Goal: Task Accomplishment & Management: Manage account settings

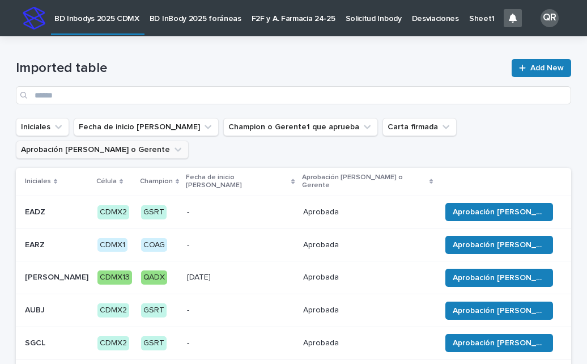
click at [172, 151] on icon "Aprobación del Champion o Gerente" at bounding box center [177, 149] width 11 height 11
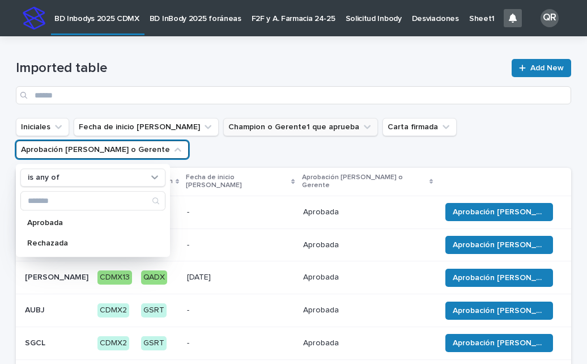
click at [324, 129] on button "Champion o Gerente1 que aprueba" at bounding box center [300, 127] width 155 height 18
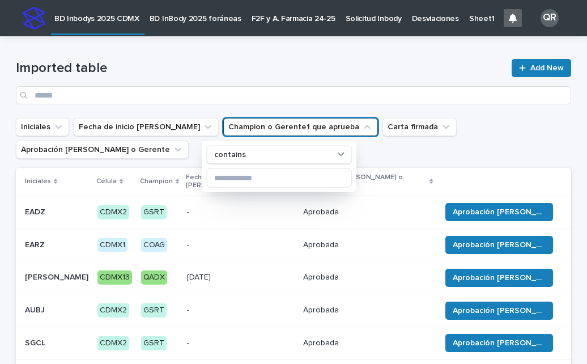
click at [392, 147] on ul "Iniciales Fecha de inicio [PERSON_NAME] Champion o Gerente1 que aprueba contain…" at bounding box center [294, 138] width 560 height 45
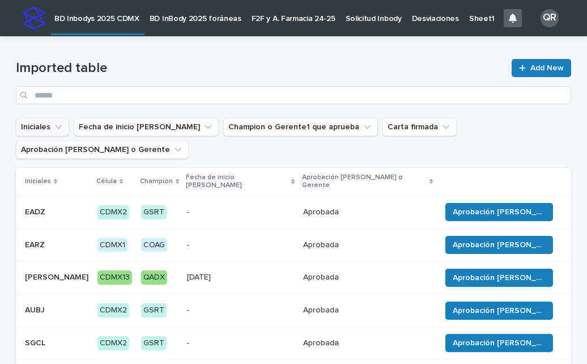
click at [56, 129] on icon "Iniciales" at bounding box center [58, 126] width 11 height 11
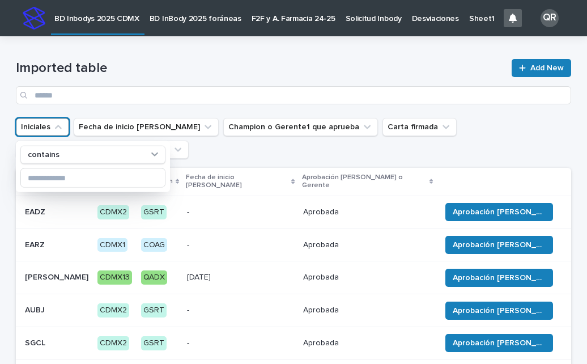
click at [513, 137] on ul "Iniciales contains Fecha de inicio [PERSON_NAME] Champion o Gerente1 que aprueb…" at bounding box center [294, 138] width 560 height 45
click at [500, 140] on ul "Iniciales contains Fecha de inicio [PERSON_NAME] Champion o Gerente1 que aprueb…" at bounding box center [294, 138] width 560 height 45
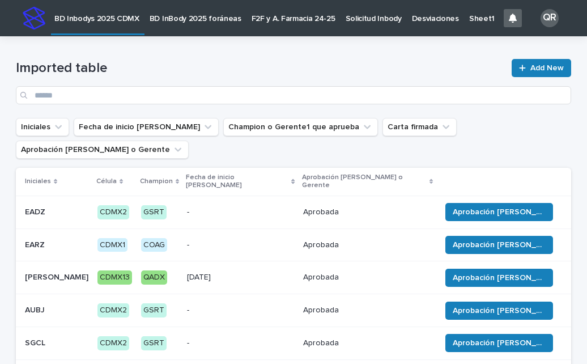
click at [490, 138] on ul "Iniciales Fecha de inicio [PERSON_NAME] Champion o Gerente1 que aprueba Carta f…" at bounding box center [294, 138] width 560 height 45
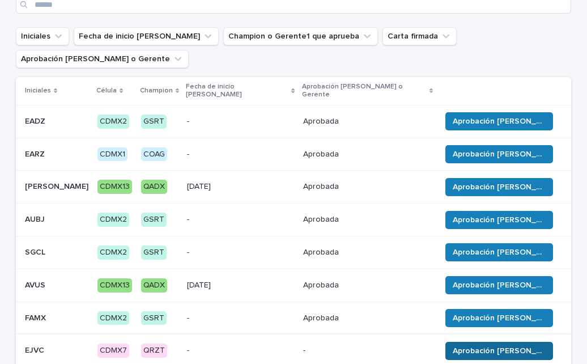
scroll to position [68, 0]
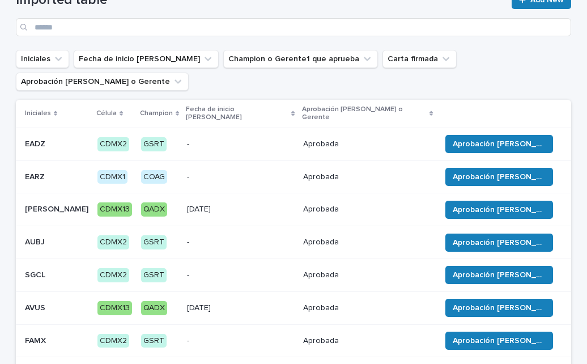
click at [150, 107] on div "Champion" at bounding box center [159, 113] width 39 height 12
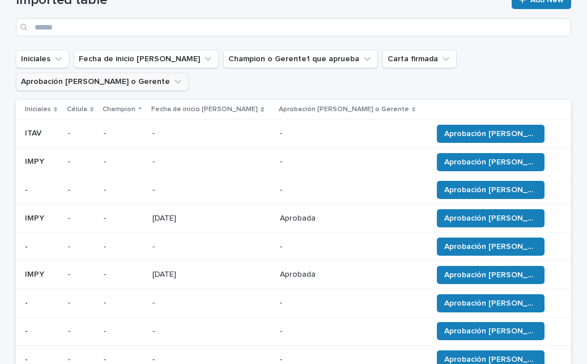
scroll to position [45, 0]
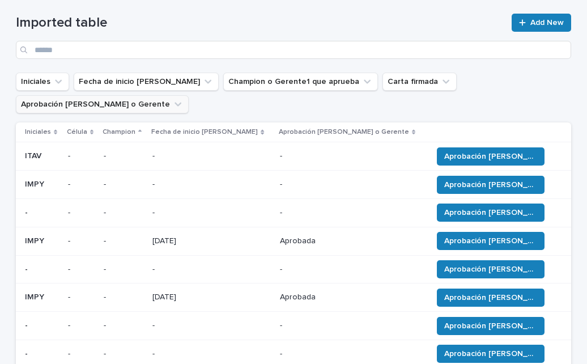
click at [160, 104] on button "Aprobación [PERSON_NAME] o Gerente" at bounding box center [102, 104] width 173 height 18
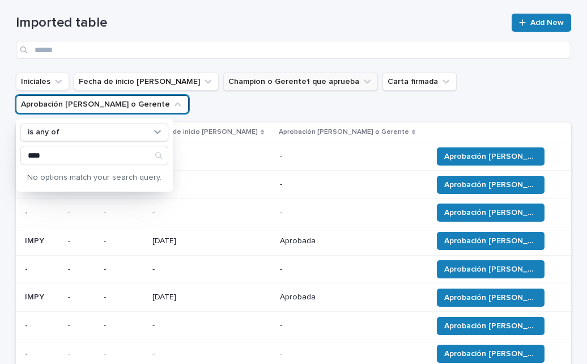
type input "****"
click at [362, 81] on icon "Champion o Gerente1 que aprueba" at bounding box center [367, 81] width 11 height 11
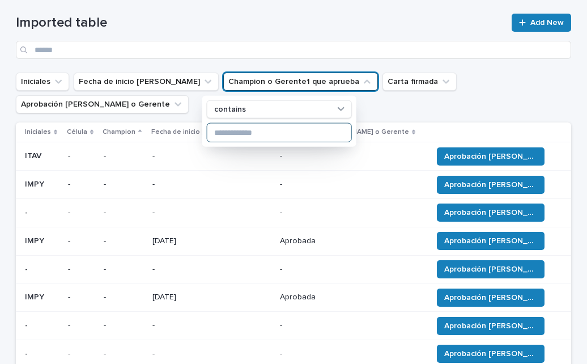
click at [260, 130] on input at bounding box center [279, 133] width 144 height 18
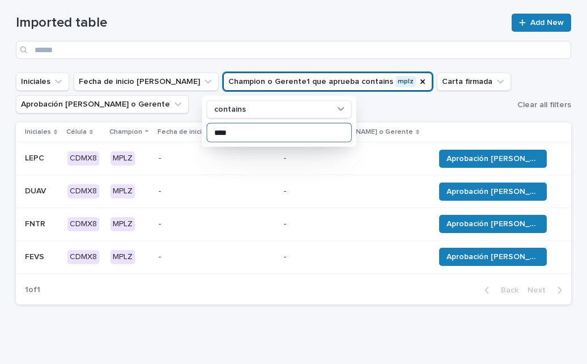
type input "****"
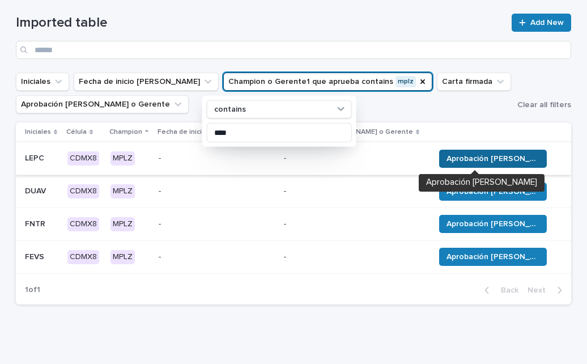
click at [446, 157] on span "Aprobación [PERSON_NAME]" at bounding box center [492, 158] width 93 height 11
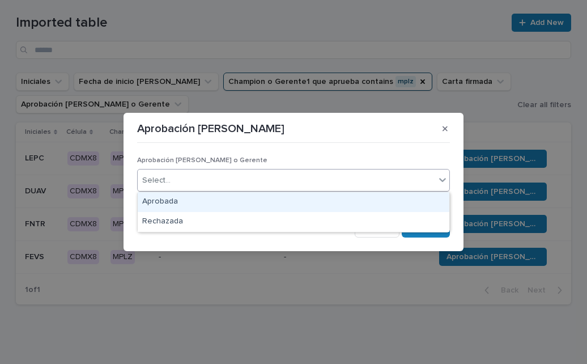
click at [440, 185] on icon at bounding box center [442, 179] width 11 height 11
click at [226, 200] on div "Aprobada" at bounding box center [294, 202] width 312 height 20
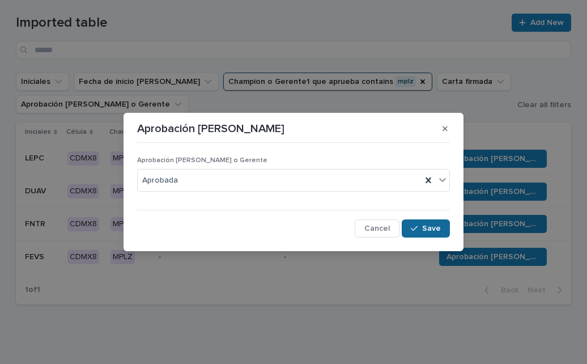
click at [420, 225] on div "button" at bounding box center [416, 228] width 11 height 8
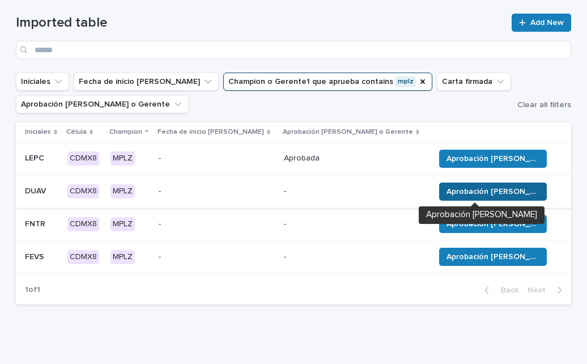
click at [476, 189] on span "Aprobación [PERSON_NAME]" at bounding box center [492, 191] width 93 height 11
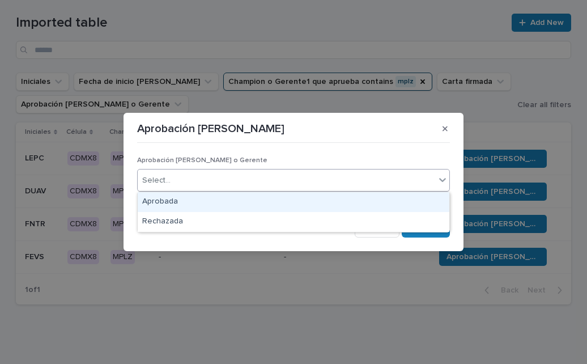
click at [440, 182] on icon at bounding box center [442, 179] width 11 height 11
click at [272, 200] on div "Aprobada" at bounding box center [294, 202] width 312 height 20
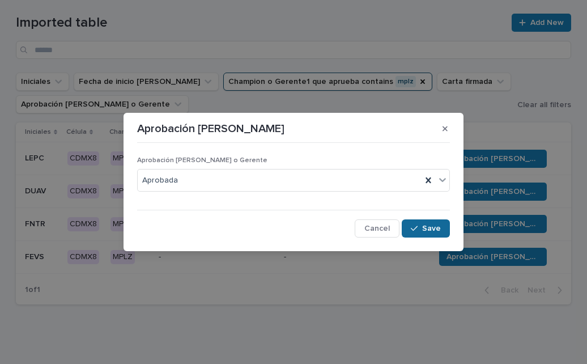
click at [431, 229] on span "Save" at bounding box center [431, 228] width 19 height 8
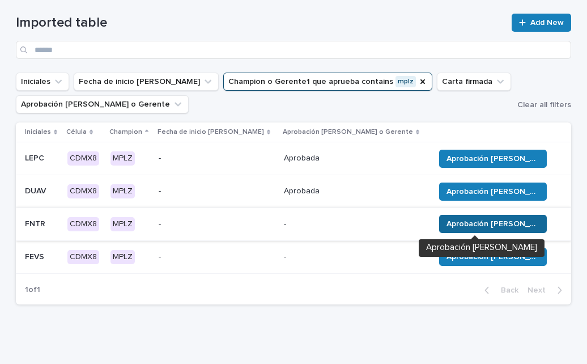
click at [502, 221] on span "Aprobación [PERSON_NAME]" at bounding box center [492, 223] width 93 height 11
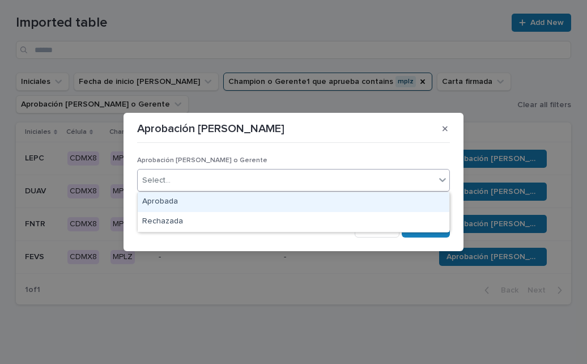
click at [440, 182] on icon at bounding box center [442, 179] width 11 height 11
click at [283, 200] on div "Aprobada" at bounding box center [294, 202] width 312 height 20
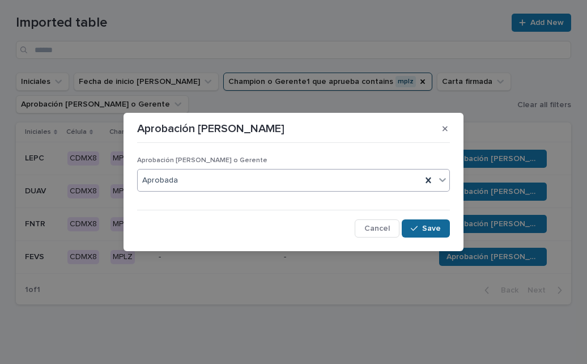
click at [431, 226] on span "Save" at bounding box center [431, 228] width 19 height 8
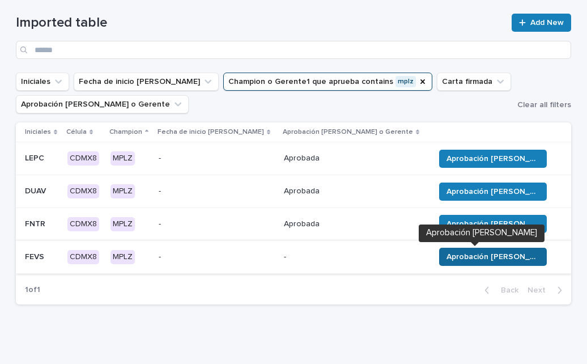
click at [464, 258] on span "Aprobación [PERSON_NAME]" at bounding box center [492, 256] width 93 height 11
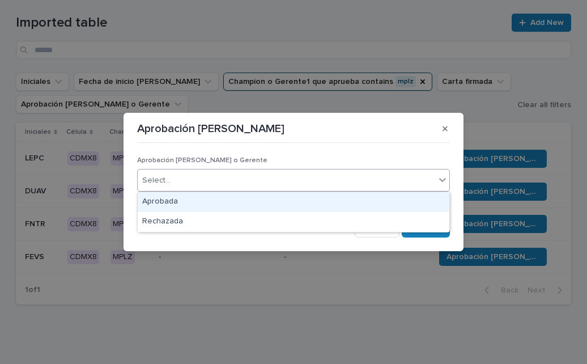
click at [446, 177] on icon at bounding box center [442, 179] width 11 height 11
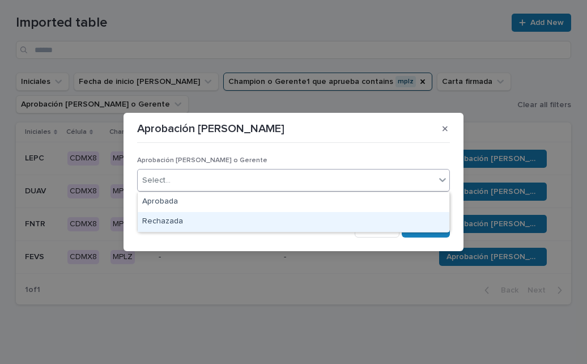
click at [318, 220] on div "Rechazada" at bounding box center [294, 222] width 312 height 20
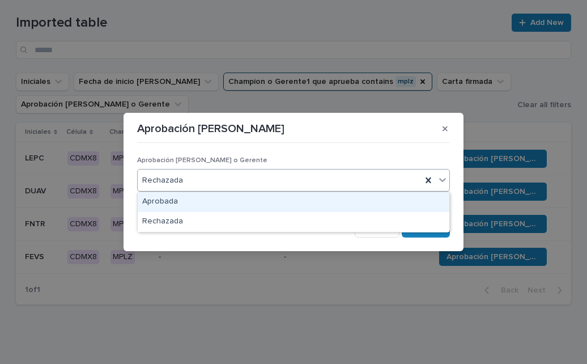
click at [443, 182] on icon at bounding box center [442, 179] width 11 height 11
click at [215, 197] on div "Aprobada" at bounding box center [294, 202] width 312 height 20
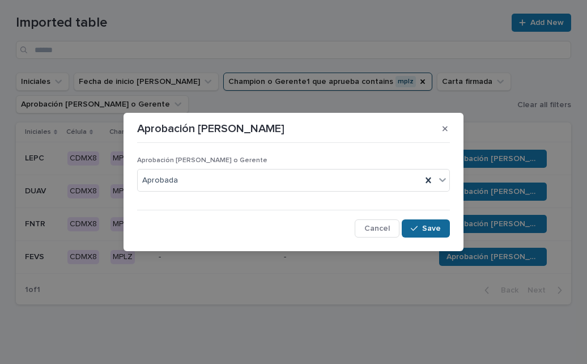
click at [427, 226] on span "Save" at bounding box center [431, 228] width 19 height 8
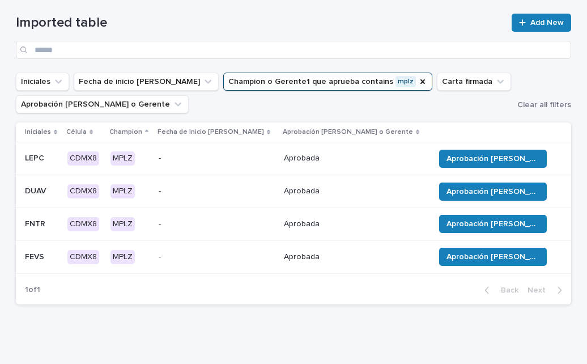
click at [376, 80] on button "Champion o Gerente1 que aprueba contains mplz" at bounding box center [327, 82] width 209 height 18
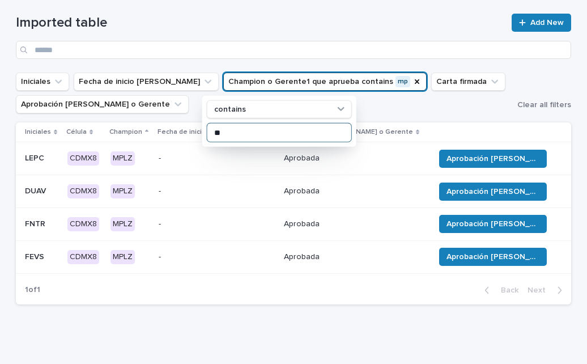
type input "*"
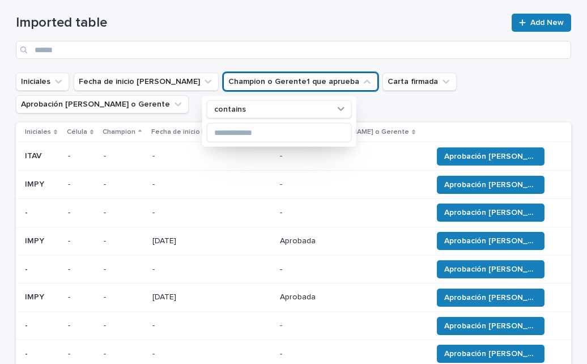
click at [54, 133] on icon at bounding box center [55, 132] width 3 height 5
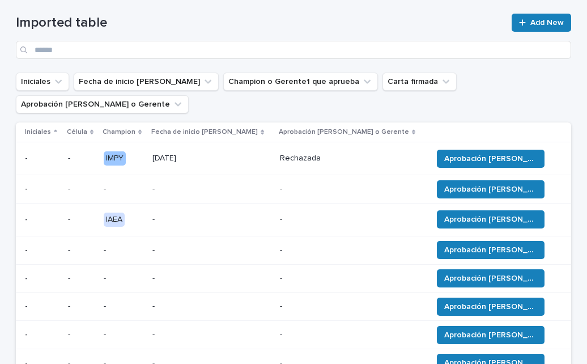
scroll to position [50, 0]
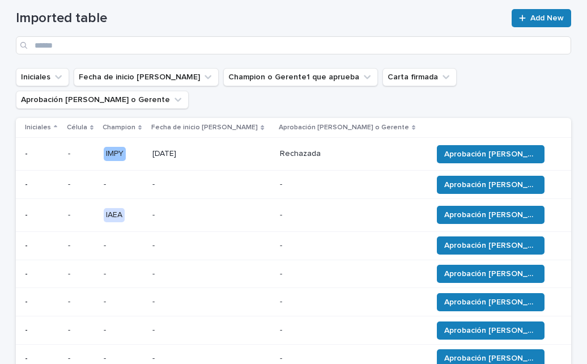
click at [51, 133] on div "Iniciales" at bounding box center [42, 127] width 35 height 12
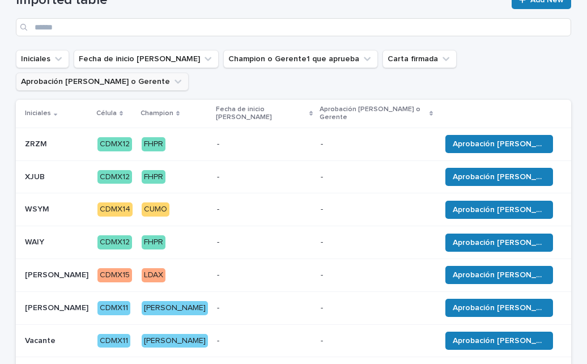
click at [120, 83] on button "Aprobación [PERSON_NAME] o Gerente" at bounding box center [102, 82] width 173 height 18
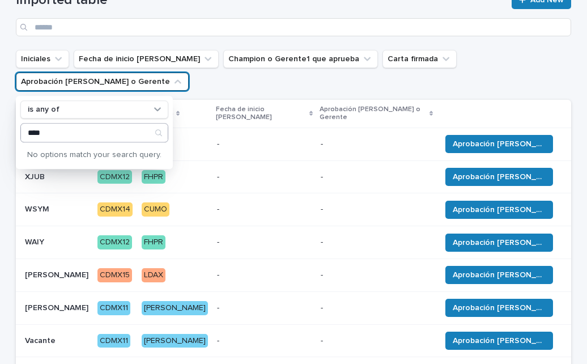
type input "****"
click at [154, 133] on icon "Search" at bounding box center [158, 132] width 9 height 9
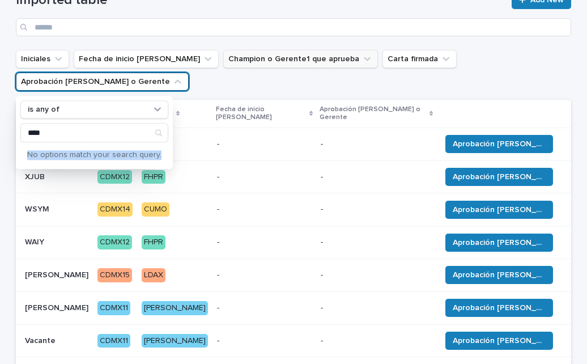
click at [328, 63] on button "Champion o Gerente1 que aprueba" at bounding box center [300, 59] width 155 height 18
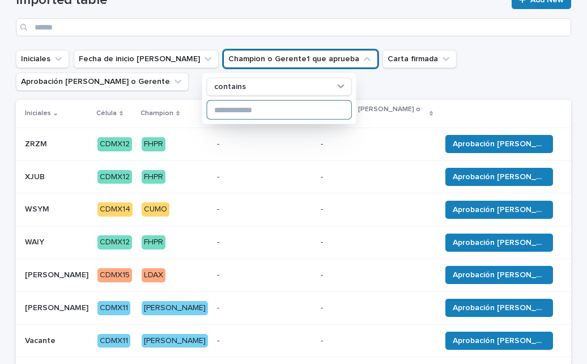
click at [249, 103] on input at bounding box center [279, 110] width 144 height 18
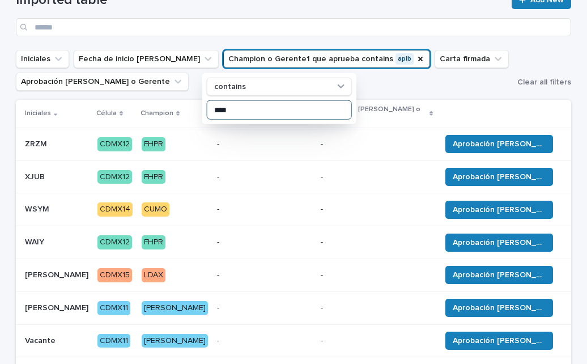
type input "****"
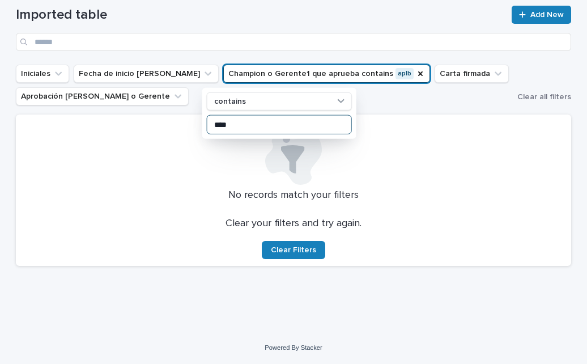
scroll to position [54, 0]
click at [416, 73] on icon "Champion o Gerente1 que aprueba" at bounding box center [420, 73] width 9 height 9
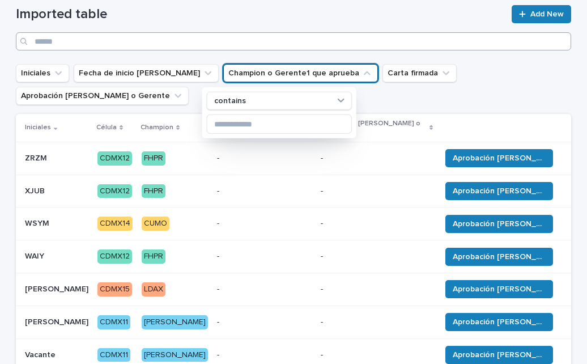
scroll to position [17, 0]
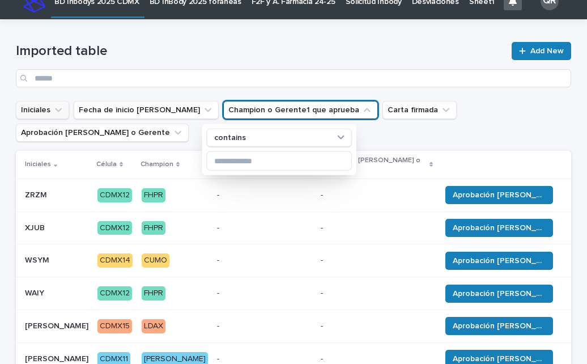
click at [53, 110] on icon "Iniciales" at bounding box center [58, 109] width 11 height 11
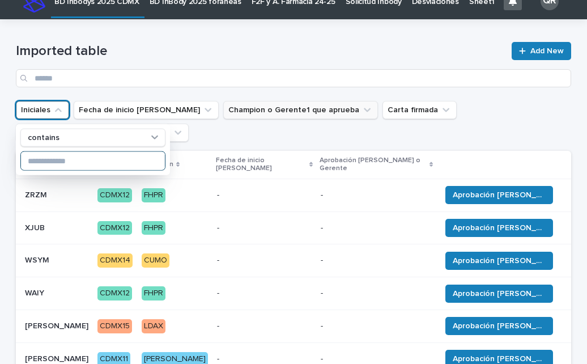
click at [61, 156] on input at bounding box center [93, 161] width 144 height 18
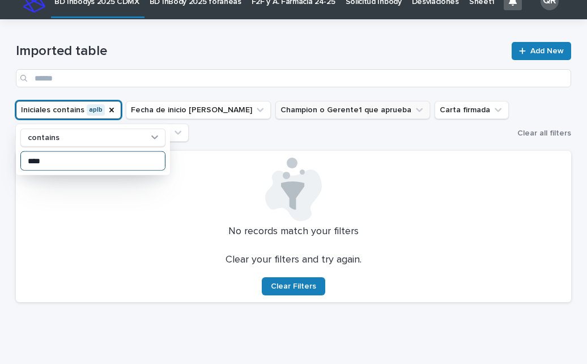
type input "****"
click at [211, 140] on ul "Iniciales contains aplb contains **** Fecha de inicio [PERSON_NAME] Champion o …" at bounding box center [264, 121] width 501 height 45
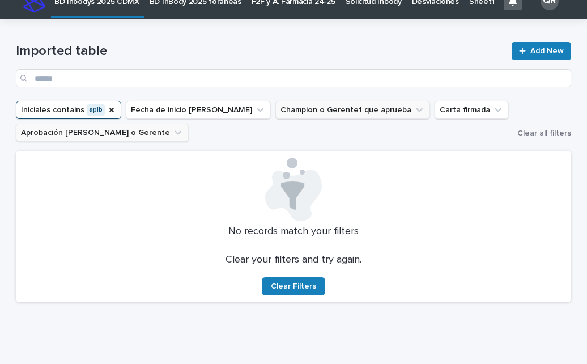
click at [97, 137] on button "Aprobación [PERSON_NAME] o Gerente" at bounding box center [102, 133] width 173 height 18
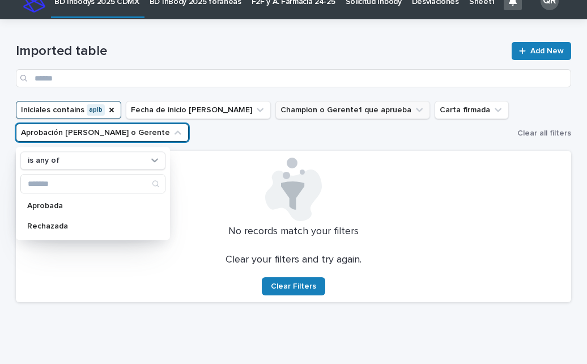
click at [232, 138] on ul "Iniciales contains aplb Fecha de inicio [PERSON_NAME] Champion o Gerente1 que a…" at bounding box center [264, 121] width 501 height 45
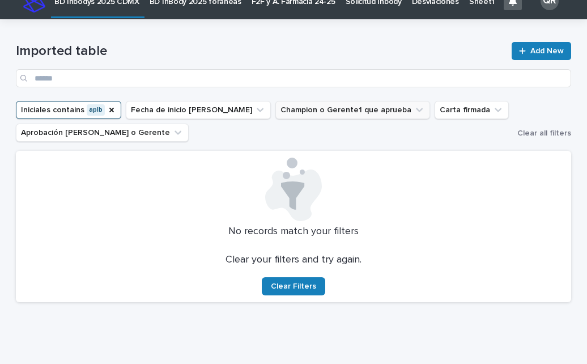
click at [92, 110] on button "Iniciales contains aplb" at bounding box center [68, 110] width 105 height 18
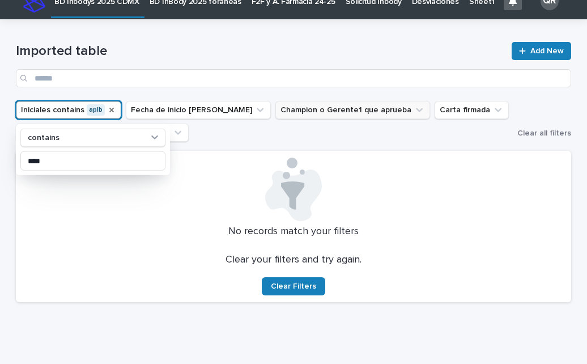
click at [109, 109] on icon "Iniciales" at bounding box center [111, 110] width 5 height 5
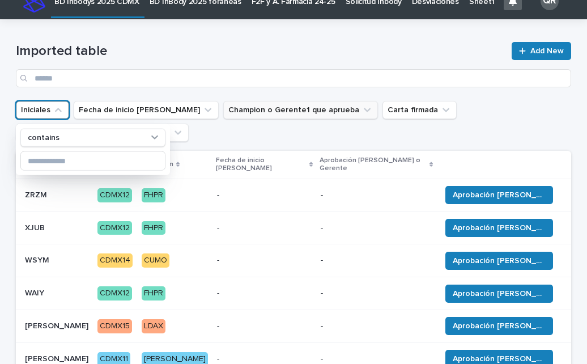
click at [230, 138] on ul "Iniciales contains Fecha de inicio [PERSON_NAME] Champion o Gerente1 que aprueb…" at bounding box center [294, 121] width 560 height 45
click at [502, 123] on ul "Iniciales contains Fecha de inicio [PERSON_NAME] Champion o Gerente1 que aprueb…" at bounding box center [294, 121] width 560 height 45
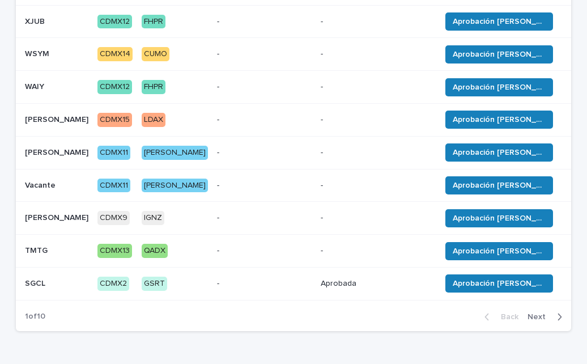
scroll to position [228, 0]
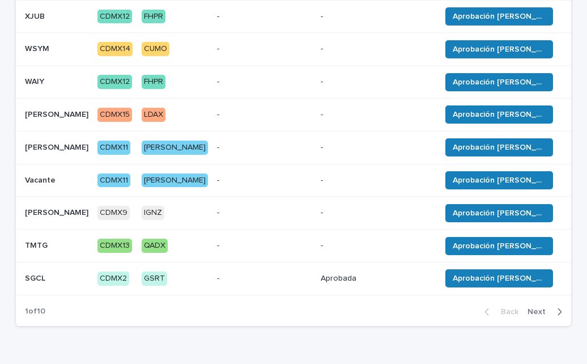
click at [538, 307] on button "Next" at bounding box center [547, 312] width 48 height 10
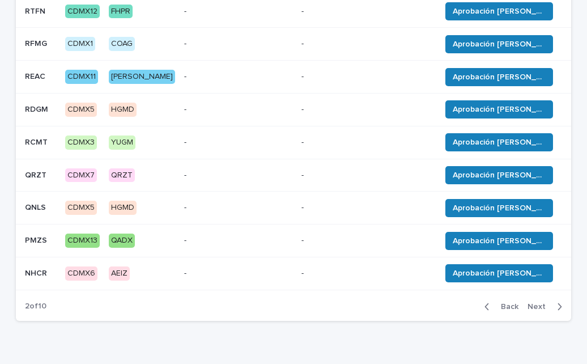
scroll to position [239, 0]
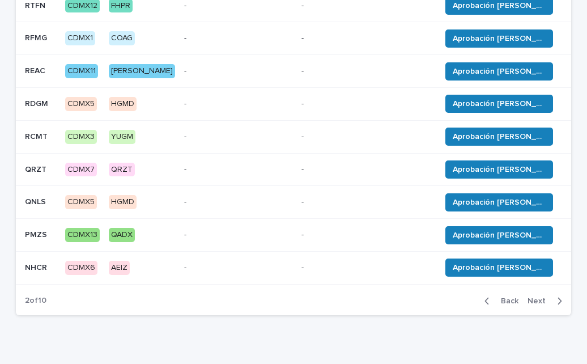
click at [557, 296] on icon "button" at bounding box center [559, 301] width 5 height 10
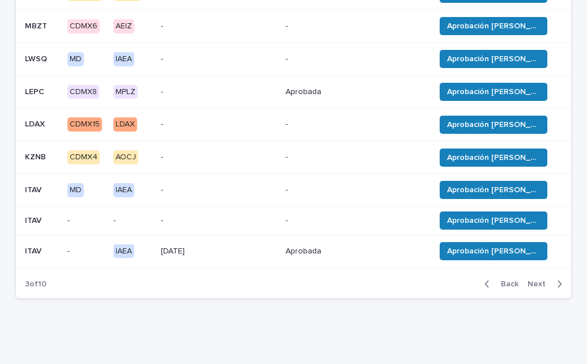
scroll to position [251, 0]
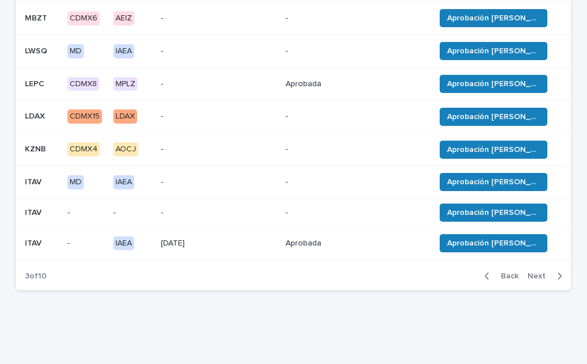
click at [558, 275] on icon "button" at bounding box center [559, 276] width 5 height 10
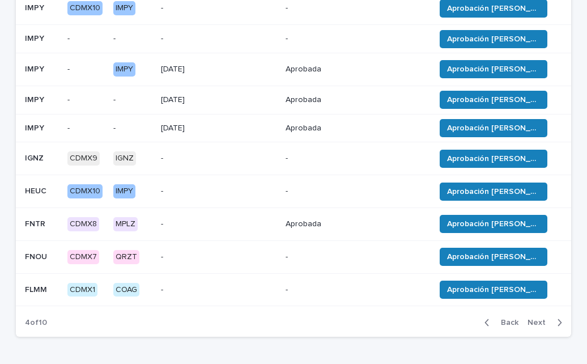
scroll to position [222, 0]
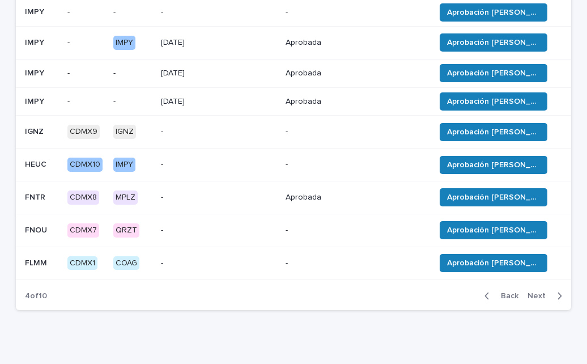
click at [558, 295] on icon "button" at bounding box center [560, 295] width 4 height 7
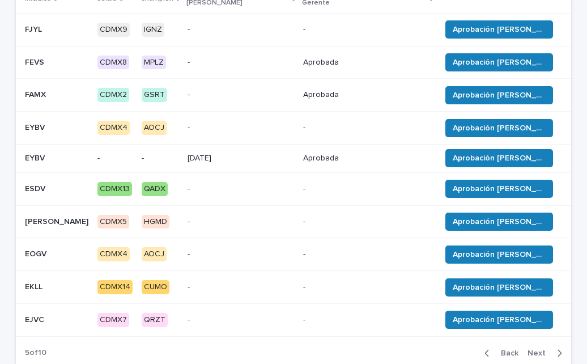
scroll to position [209, 0]
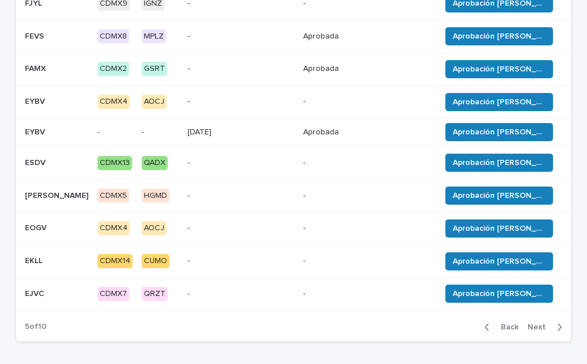
click at [557, 322] on icon "button" at bounding box center [559, 327] width 5 height 10
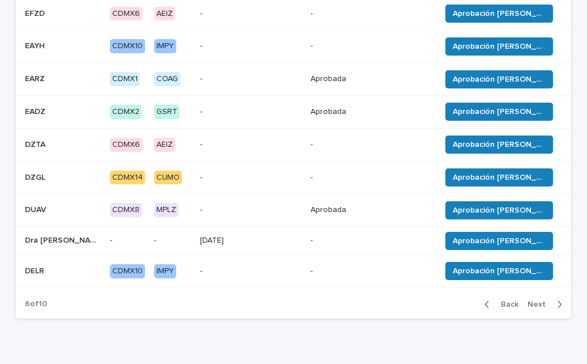
scroll to position [238, 0]
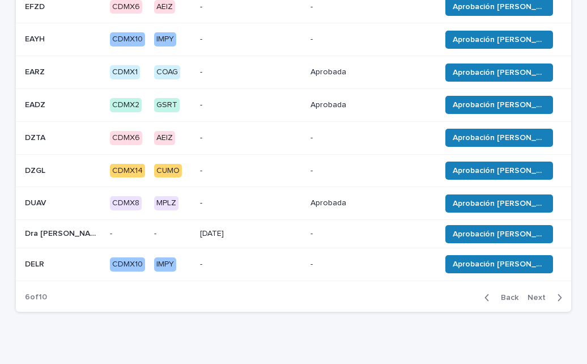
click at [557, 292] on icon "button" at bounding box center [559, 297] width 5 height 10
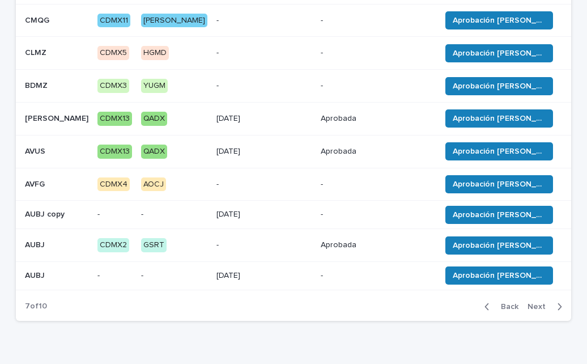
scroll to position [236, 0]
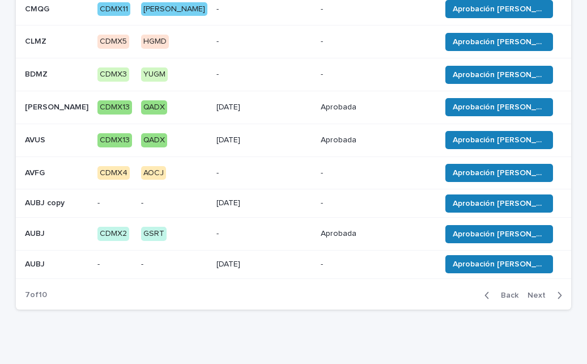
click at [558, 292] on icon "button" at bounding box center [560, 295] width 4 height 7
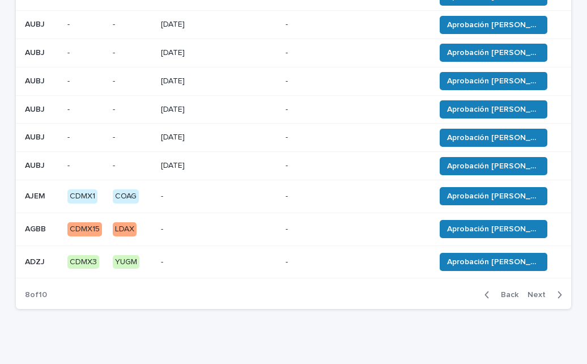
scroll to position [210, 0]
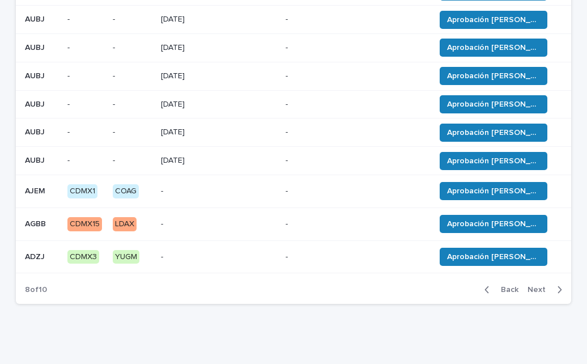
click at [558, 286] on icon "button" at bounding box center [560, 289] width 4 height 7
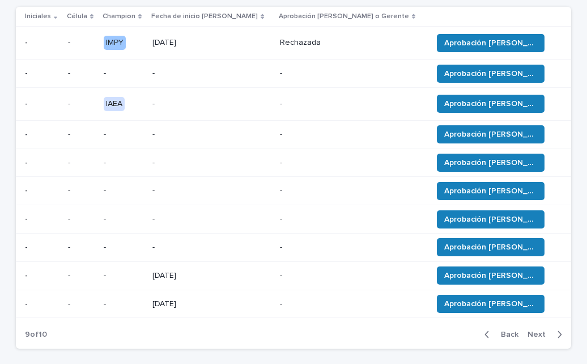
scroll to position [192, 0]
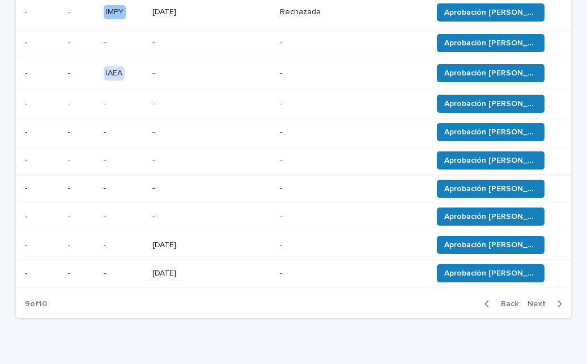
click at [557, 305] on icon "button" at bounding box center [559, 304] width 5 height 10
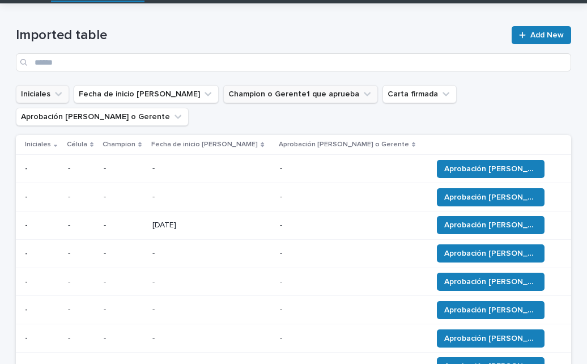
scroll to position [33, 0]
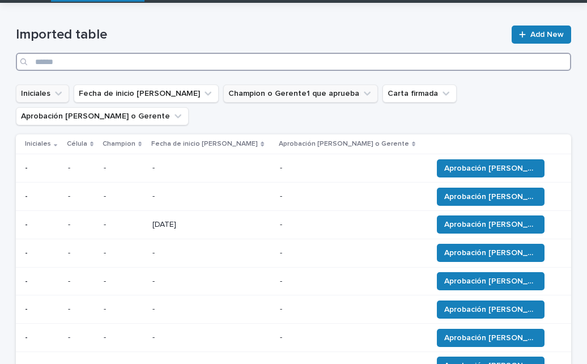
click at [380, 61] on input "Search" at bounding box center [293, 62] width 555 height 18
type input "****"
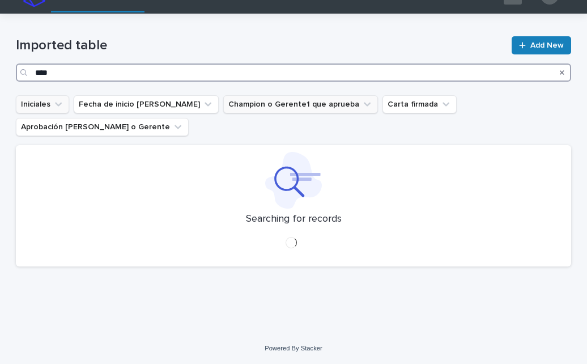
scroll to position [33, 0]
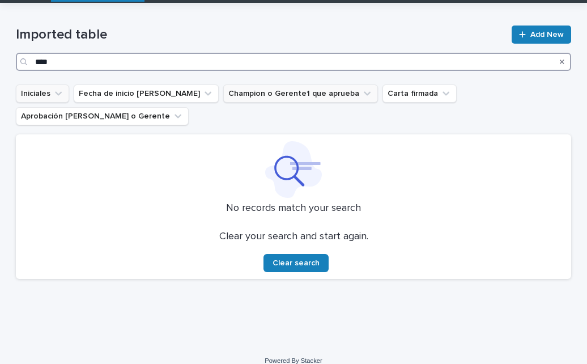
drag, startPoint x: 246, startPoint y: 63, endPoint x: -92, endPoint y: 31, distance: 339.8
click at [0, 31] on html "BD Inbodys 2025 CDMX BD InBody 2025 foráneas F2F y A. Farmacia 24-25 Solicitud …" at bounding box center [293, 182] width 587 height 364
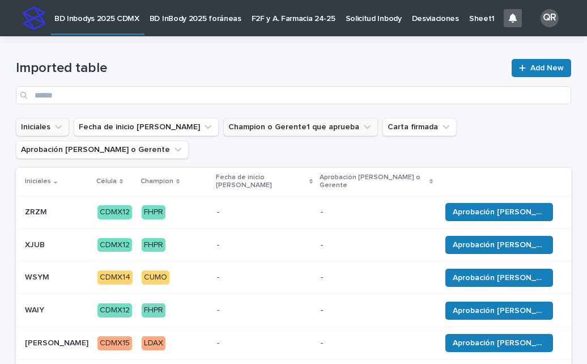
click at [222, 15] on p "BD InBody 2025 foráneas" at bounding box center [196, 12] width 92 height 24
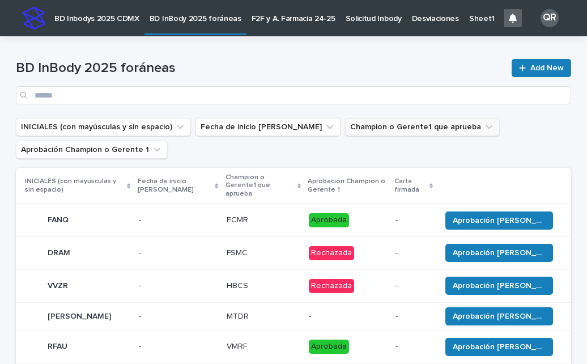
click at [396, 125] on button "Champion o Gerente1 que aprueba" at bounding box center [422, 127] width 155 height 18
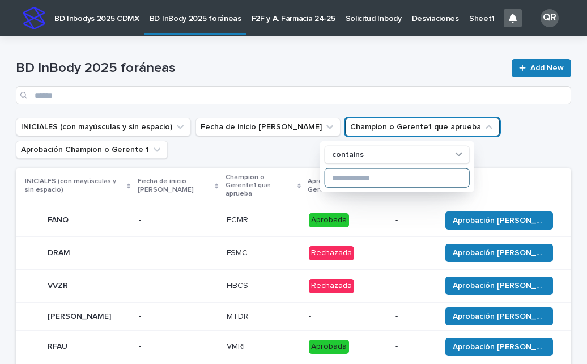
click at [372, 176] on input at bounding box center [397, 178] width 144 height 18
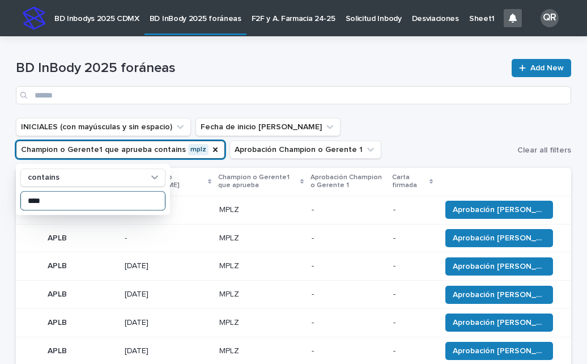
type input "****"
click at [490, 137] on ul "INICIALES (con mayúsculas y sin espacio) Fecha de inicio [PERSON_NAME] Champion…" at bounding box center [264, 138] width 501 height 45
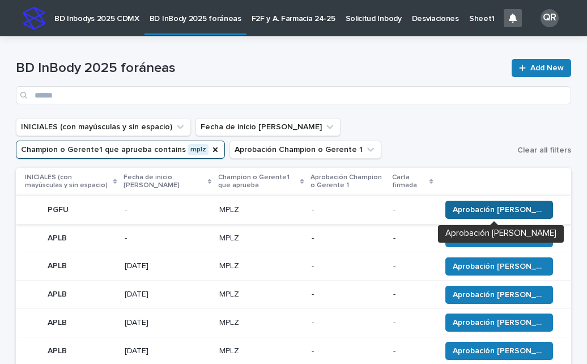
click at [490, 208] on span "Aprobación [PERSON_NAME]" at bounding box center [499, 209] width 93 height 11
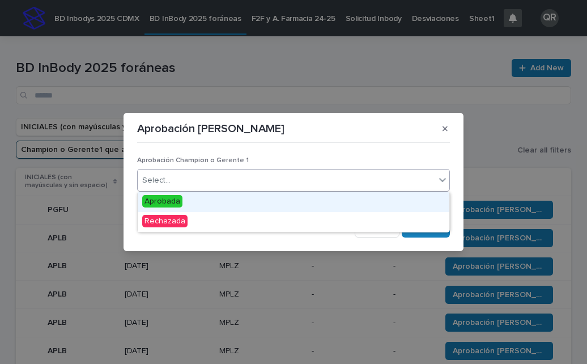
click at [449, 182] on div at bounding box center [443, 179] width 14 height 20
click at [263, 201] on div "Aprobada" at bounding box center [294, 202] width 312 height 20
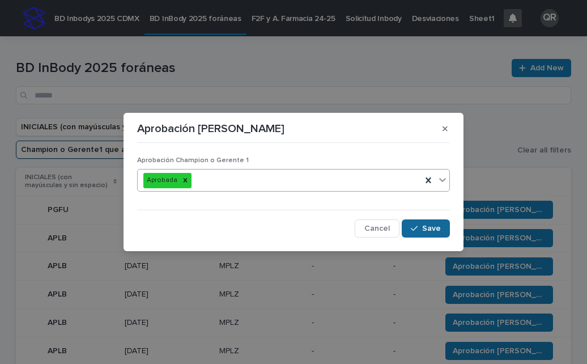
click at [417, 225] on icon "button" at bounding box center [414, 228] width 7 height 8
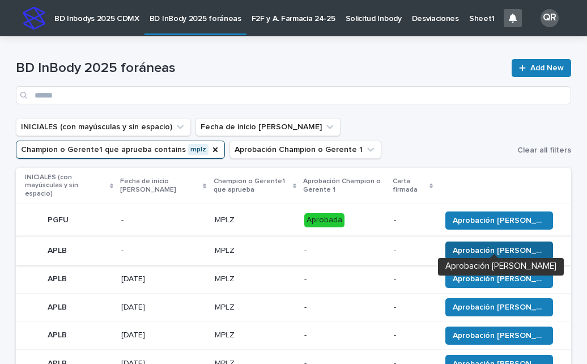
click at [483, 245] on span "Aprobación [PERSON_NAME]" at bounding box center [499, 250] width 93 height 11
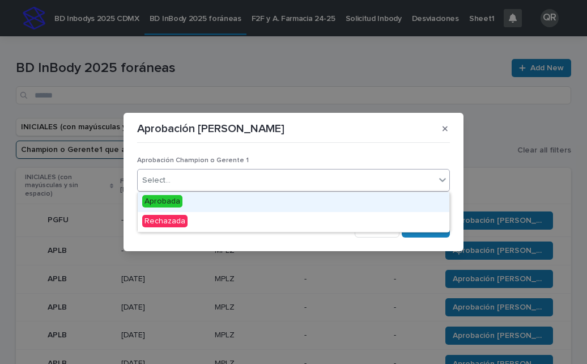
click at [440, 186] on div at bounding box center [443, 179] width 14 height 20
click at [306, 200] on div "Aprobada" at bounding box center [294, 202] width 312 height 20
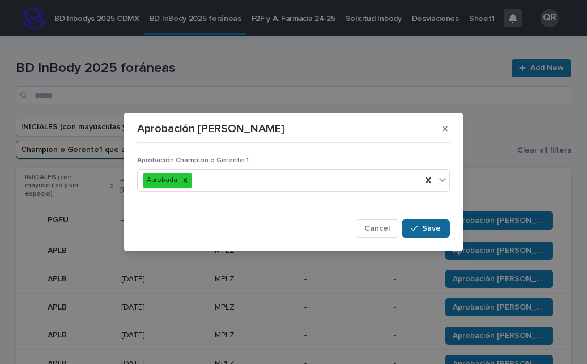
click at [424, 229] on span "Save" at bounding box center [431, 228] width 19 height 8
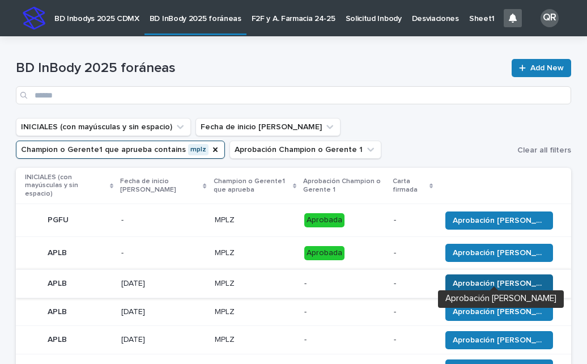
click at [463, 278] on span "Aprobación [PERSON_NAME]" at bounding box center [499, 283] width 93 height 11
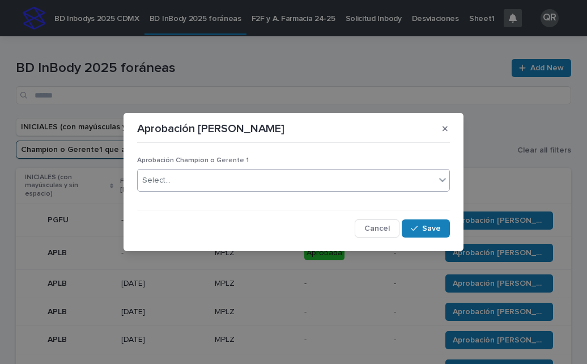
click at [441, 181] on icon at bounding box center [442, 180] width 7 height 4
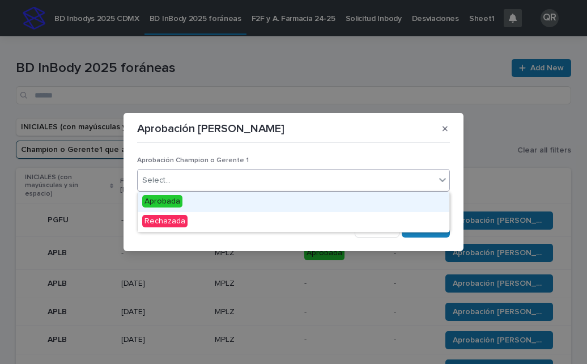
click at [326, 202] on div "Aprobada" at bounding box center [294, 202] width 312 height 20
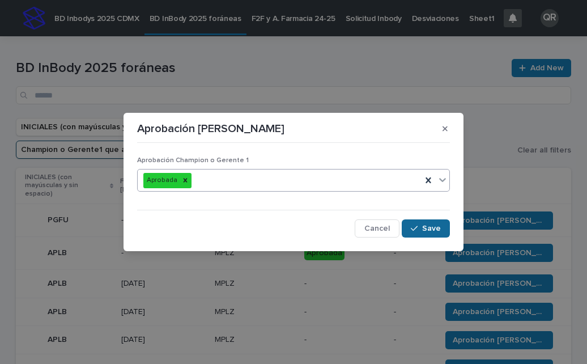
click at [411, 228] on icon "button" at bounding box center [414, 228] width 7 height 8
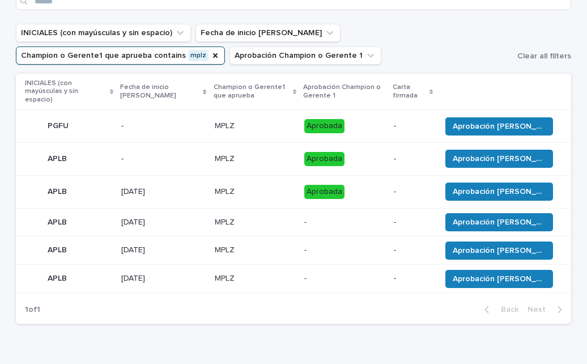
scroll to position [96, 0]
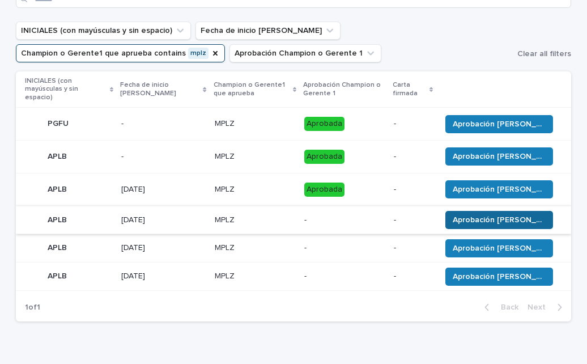
click at [479, 214] on span "Aprobación [PERSON_NAME]" at bounding box center [499, 219] width 93 height 11
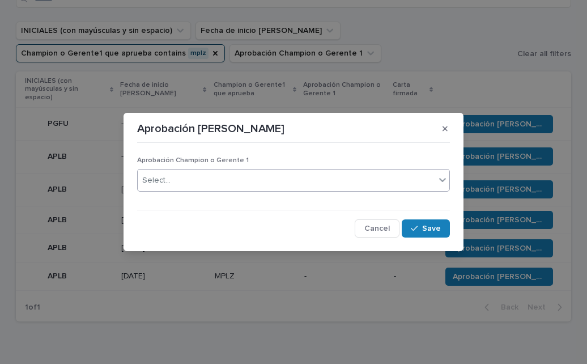
click at [441, 175] on icon at bounding box center [442, 179] width 11 height 11
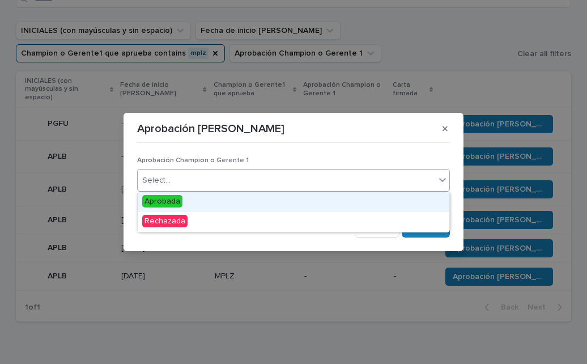
click at [364, 202] on div "Aprobada" at bounding box center [294, 202] width 312 height 20
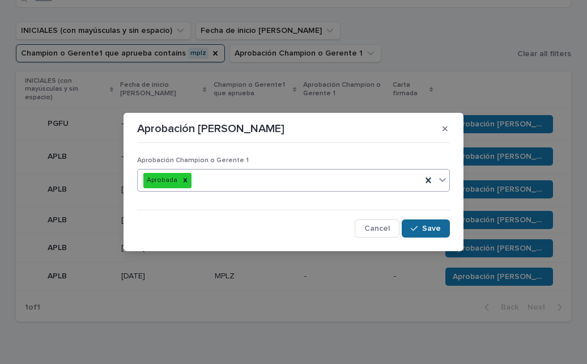
click at [424, 226] on span "Save" at bounding box center [431, 228] width 19 height 8
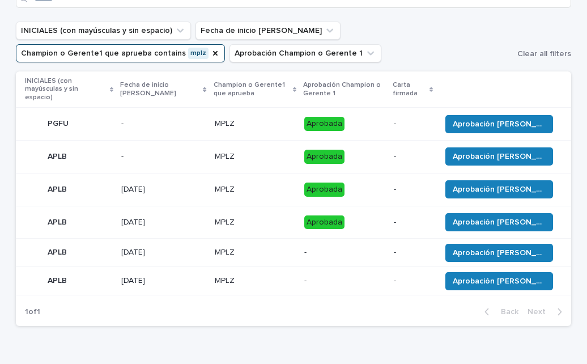
scroll to position [99, 0]
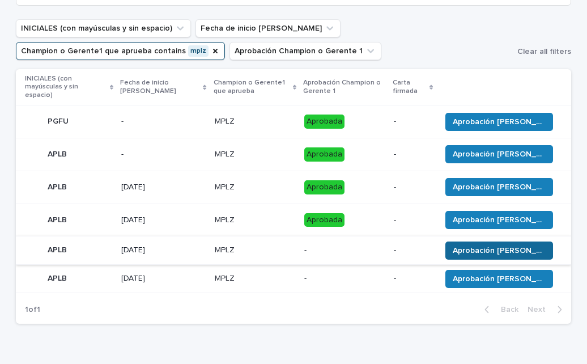
click at [482, 245] on span "Aprobación [PERSON_NAME]" at bounding box center [499, 250] width 93 height 11
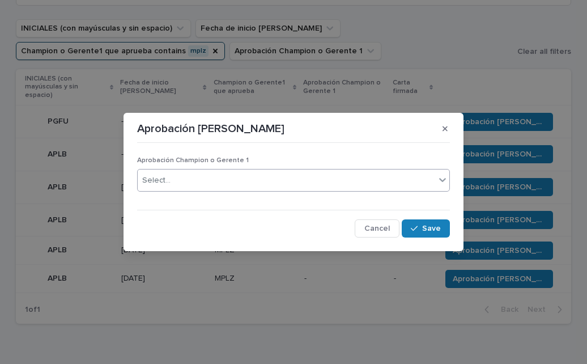
click at [442, 190] on div at bounding box center [442, 180] width 14 height 22
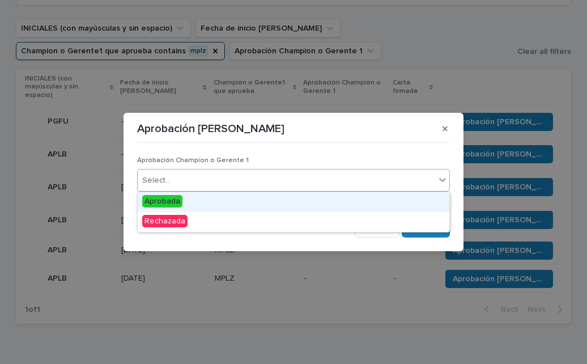
click at [376, 203] on div "Aprobada" at bounding box center [294, 202] width 312 height 20
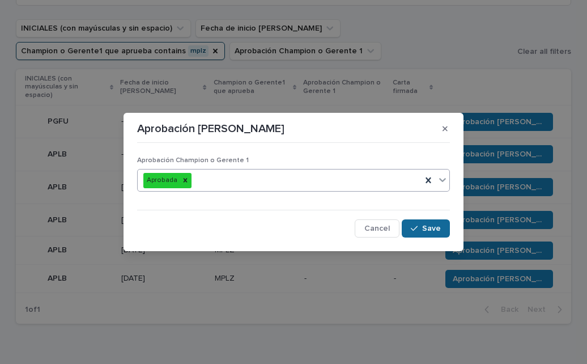
click at [418, 223] on button "Save" at bounding box center [426, 228] width 48 height 18
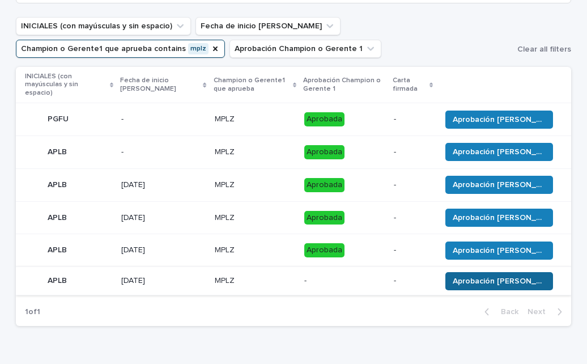
click at [504, 275] on span "Aprobación [PERSON_NAME]" at bounding box center [499, 280] width 93 height 11
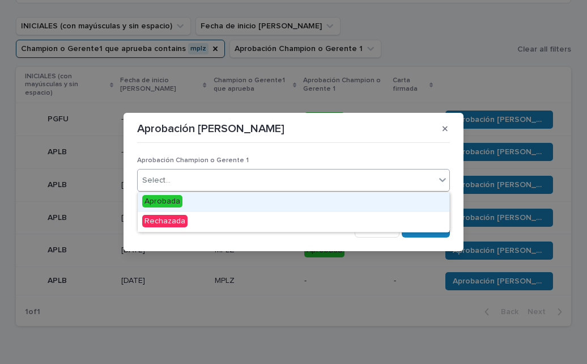
click at [440, 178] on icon at bounding box center [442, 180] width 7 height 4
click at [367, 201] on div "Aprobada" at bounding box center [294, 202] width 312 height 20
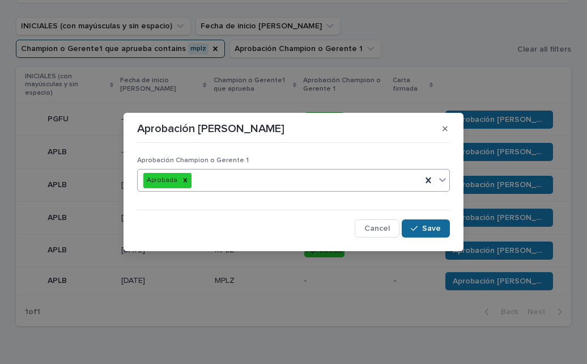
click at [420, 231] on div "button" at bounding box center [416, 228] width 11 height 8
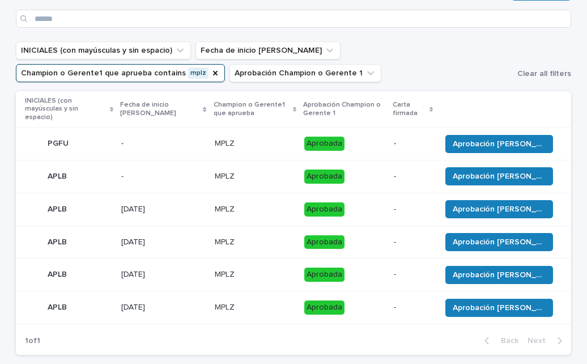
scroll to position [0, 0]
